Goal: Information Seeking & Learning: Learn about a topic

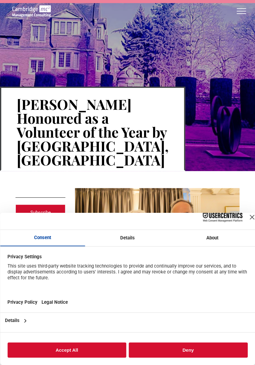
click at [247, 217] on div "Close Layer" at bounding box center [251, 217] width 9 height 9
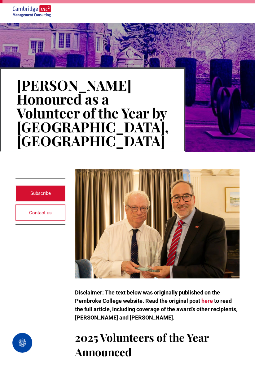
scroll to position [21, 0]
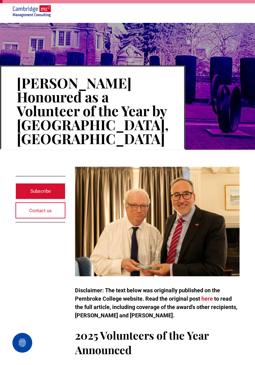
click at [210, 267] on img at bounding box center [157, 222] width 164 height 110
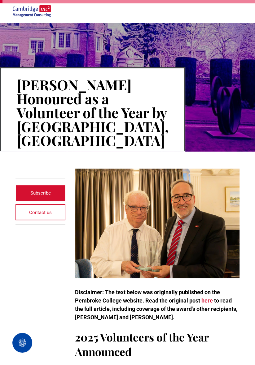
scroll to position [19, 0]
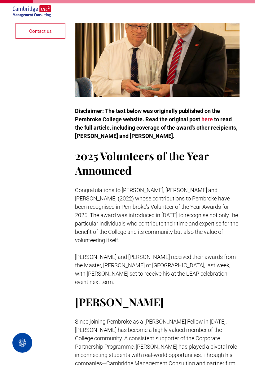
scroll to position [202, 0]
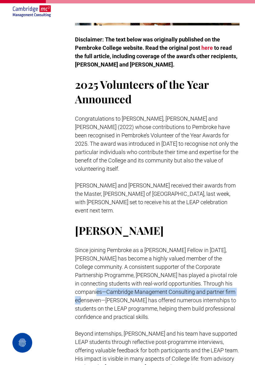
click at [241, 352] on div "Subscribe Contact us Disclaimer: The text below was originally published on the…" at bounding box center [127, 345] width 255 height 868
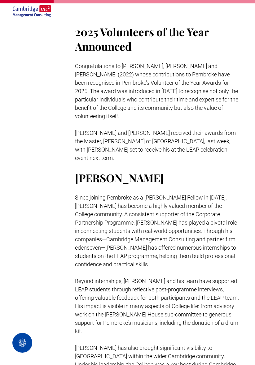
scroll to position [325, 0]
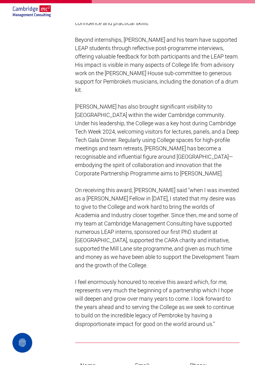
scroll to position [569, 0]
